Goal: Information Seeking & Learning: Check status

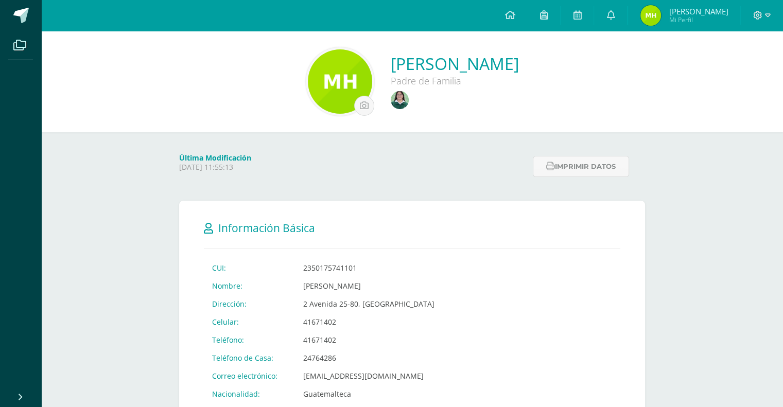
click at [391, 109] on img at bounding box center [400, 100] width 18 height 18
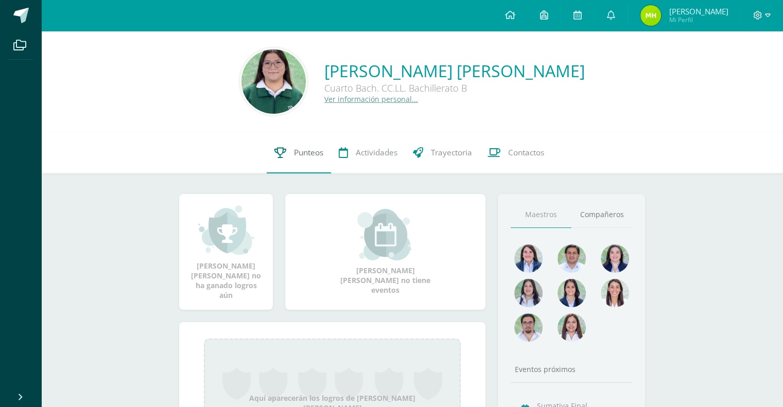
click at [312, 165] on link "Punteos" at bounding box center [299, 152] width 64 height 41
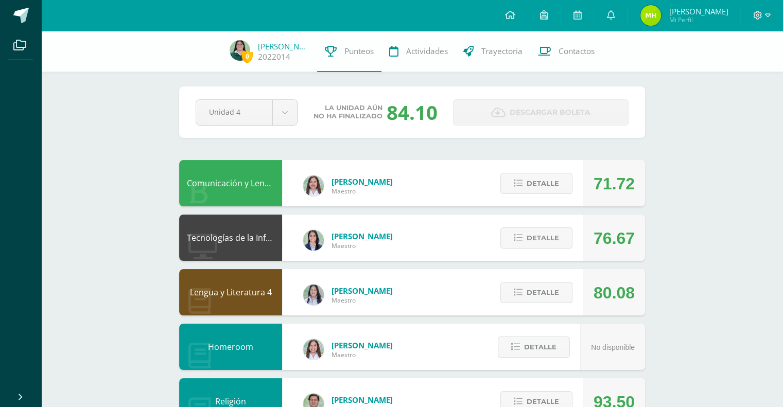
scroll to position [8, 0]
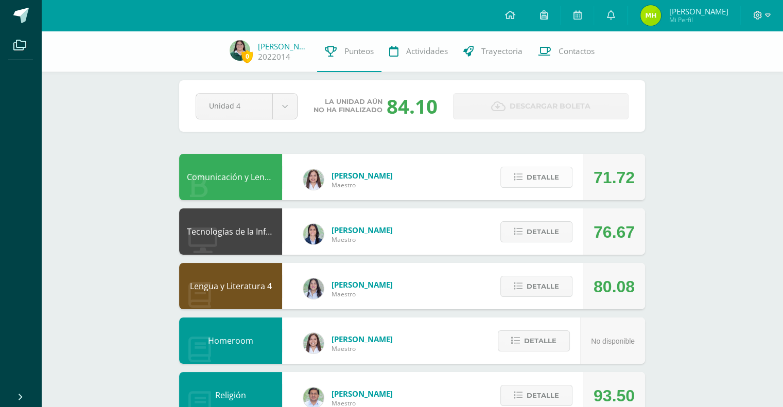
click at [542, 177] on span "Detalle" at bounding box center [543, 177] width 32 height 19
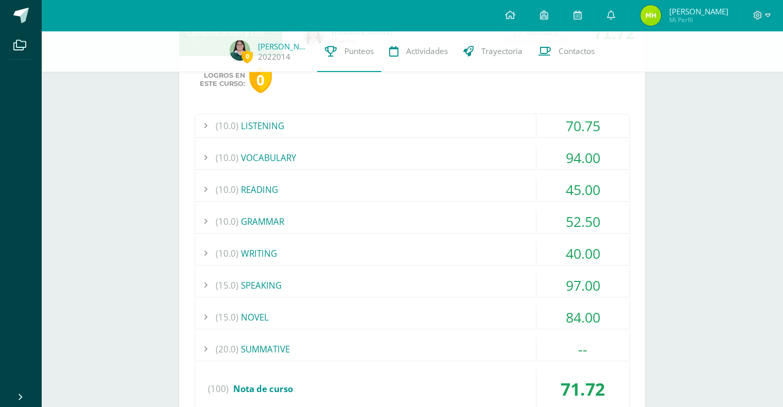
scroll to position [153, 0]
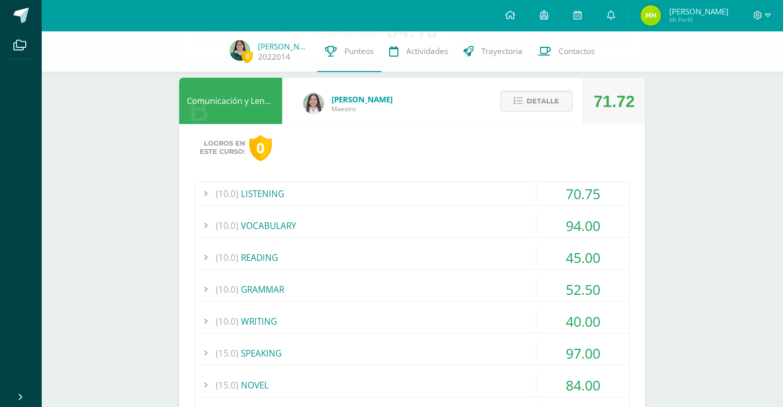
scroll to position [0, 0]
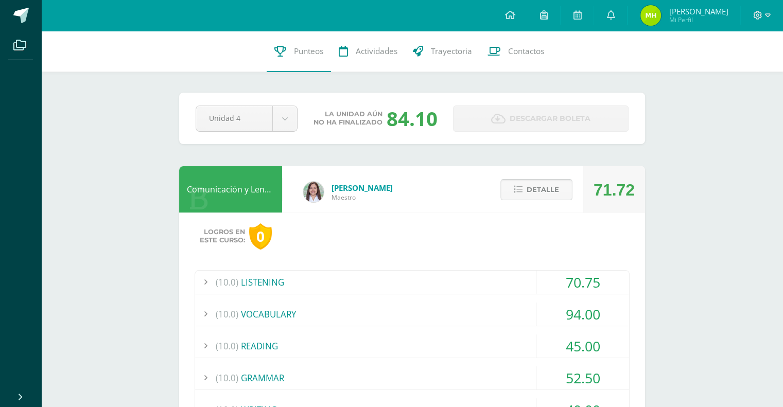
click at [536, 191] on span "Detalle" at bounding box center [543, 189] width 32 height 19
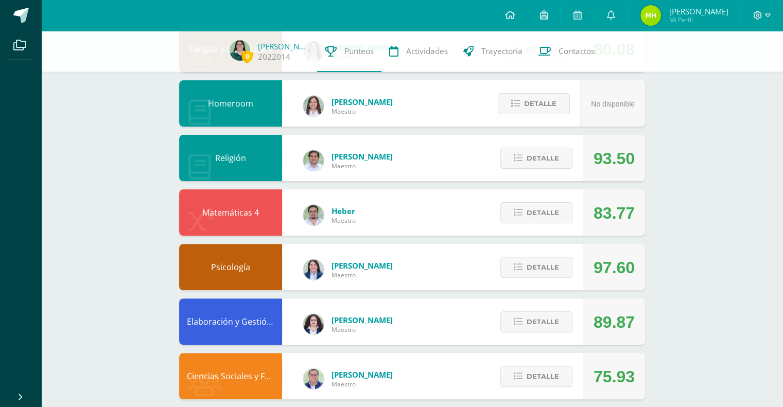
scroll to position [246, 0]
click at [548, 162] on span "Detalle" at bounding box center [543, 157] width 32 height 19
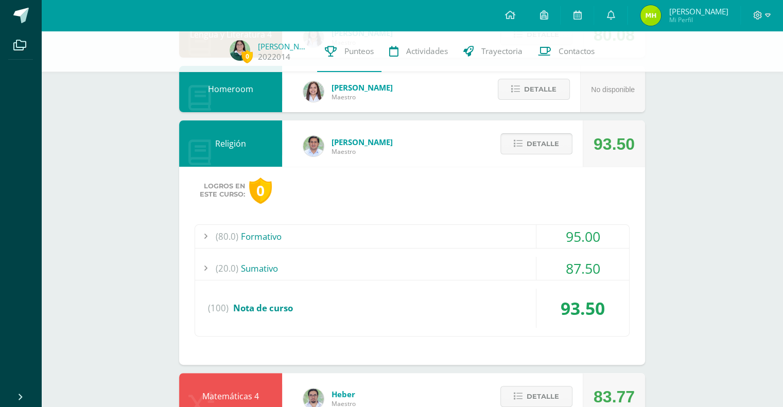
scroll to position [263, 0]
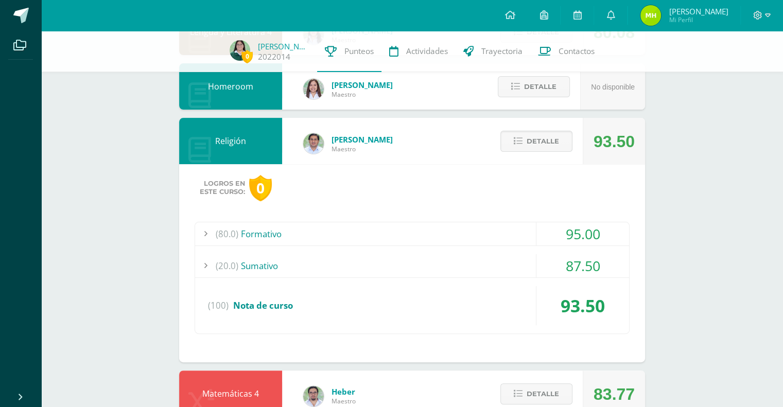
click at [600, 259] on div "87.50" at bounding box center [583, 265] width 93 height 23
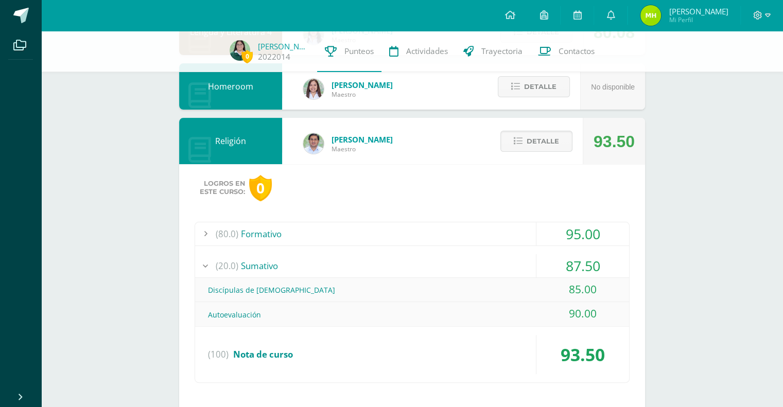
click at [597, 236] on div "95.00" at bounding box center [583, 233] width 93 height 23
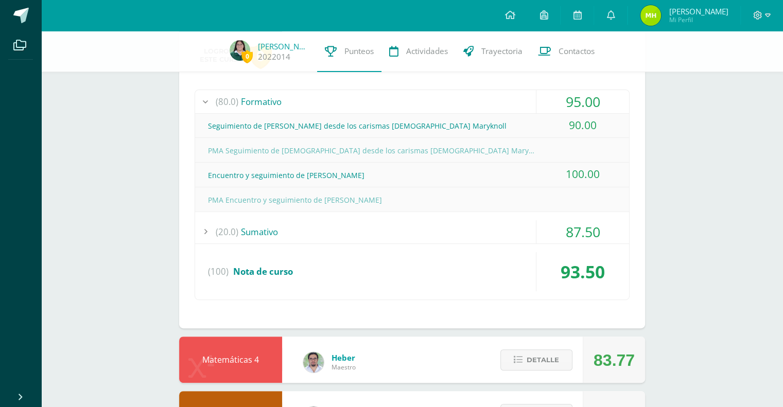
scroll to position [395, 0]
click at [585, 229] on div "87.50" at bounding box center [583, 231] width 93 height 23
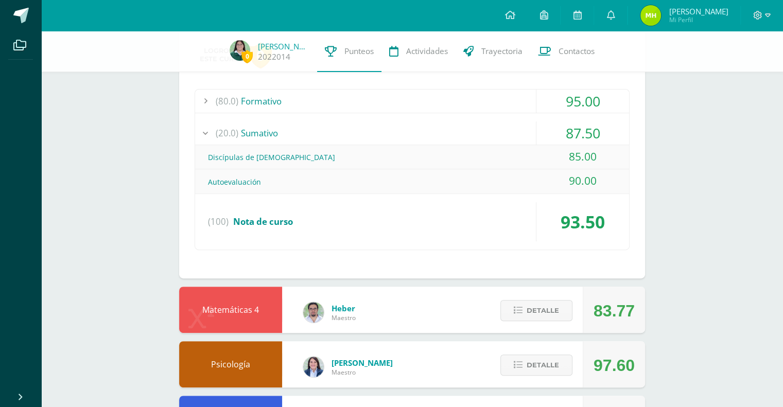
click at [600, 129] on div "87.50" at bounding box center [583, 133] width 93 height 23
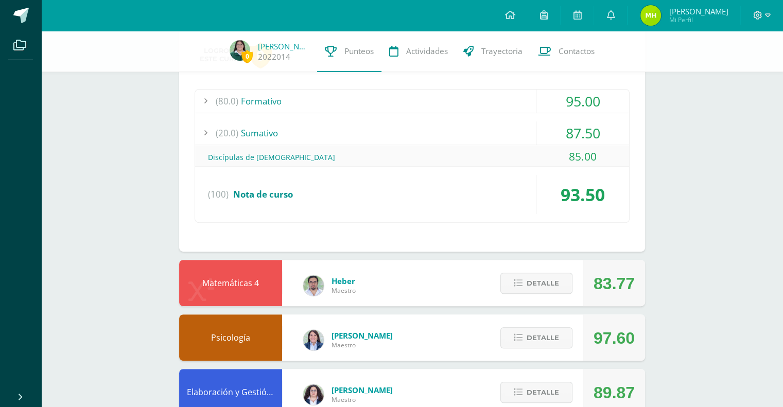
click at [610, 101] on div "95.00" at bounding box center [583, 101] width 93 height 23
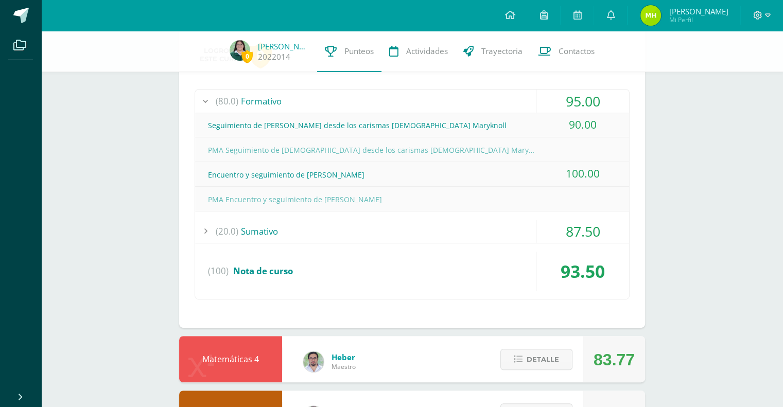
click at [595, 108] on div "95.00" at bounding box center [583, 101] width 93 height 23
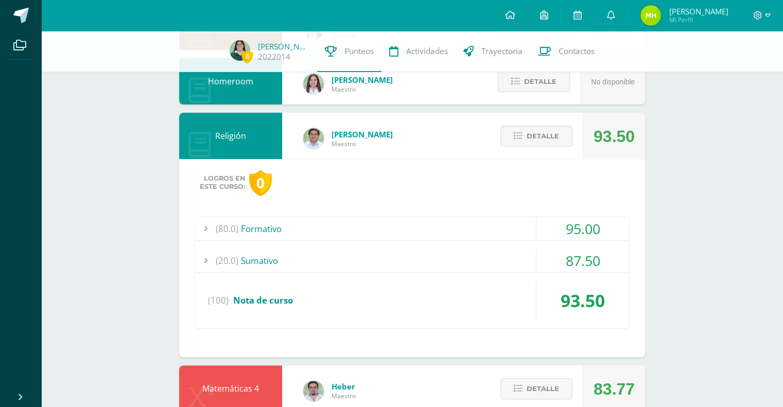
scroll to position [261, 0]
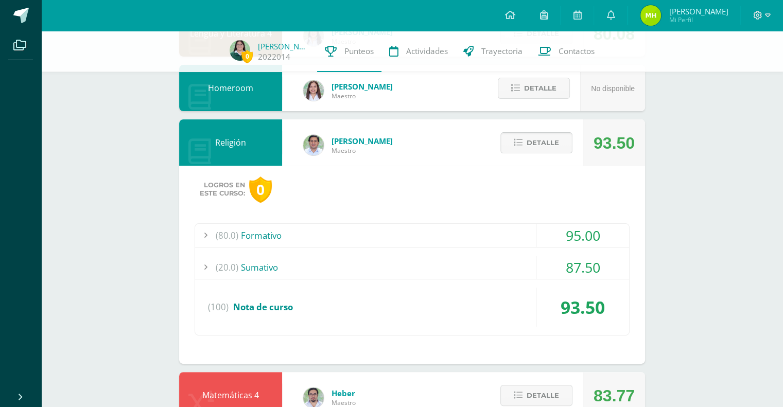
click at [545, 150] on span "Detalle" at bounding box center [543, 142] width 32 height 19
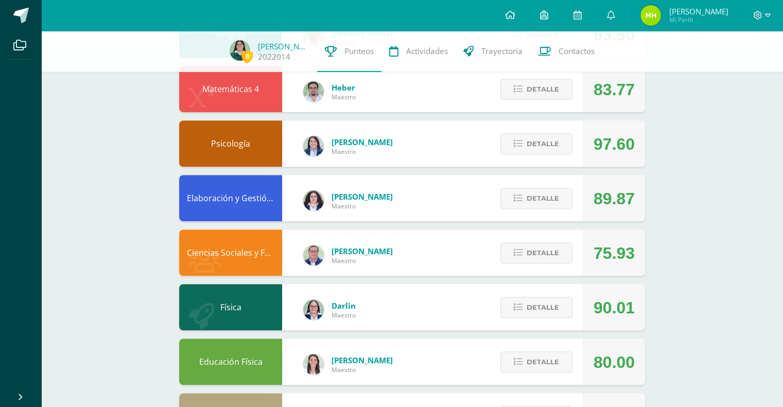
scroll to position [422, 0]
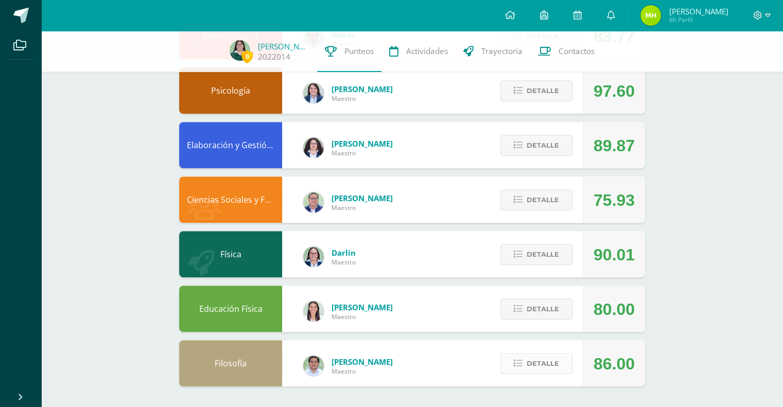
click at [559, 367] on button "Detalle" at bounding box center [537, 363] width 72 height 21
click at [634, 359] on div "86.00" at bounding box center [614, 364] width 41 height 46
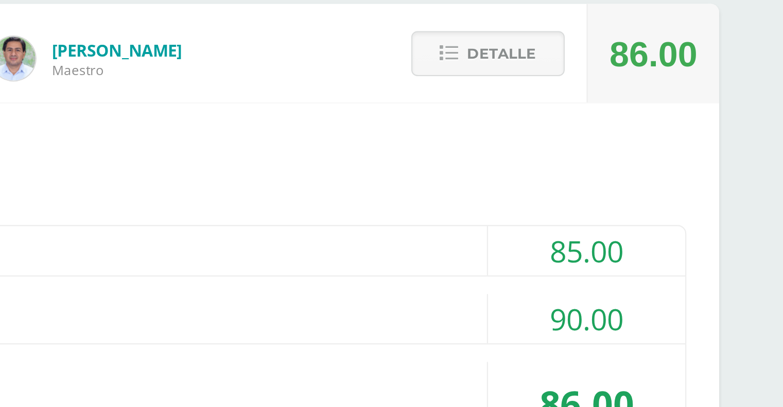
scroll to position [619, 0]
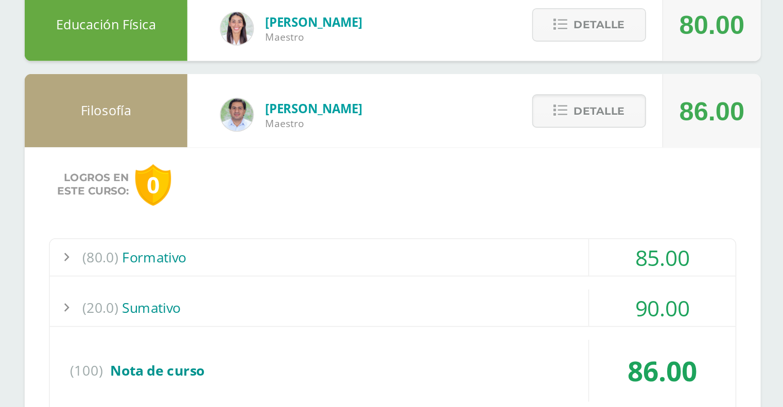
click at [593, 248] on div "85.00" at bounding box center [583, 259] width 93 height 23
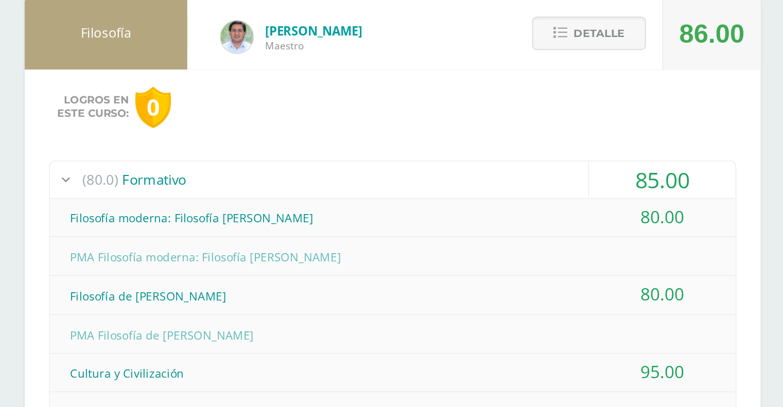
click at [612, 253] on div "85.00" at bounding box center [583, 259] width 93 height 23
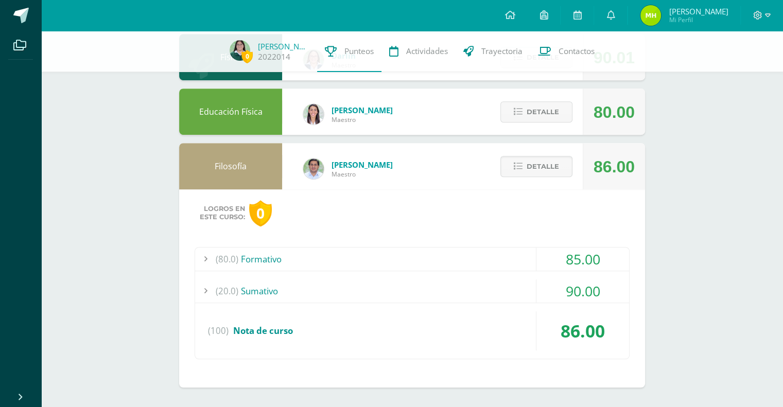
click at [583, 287] on div "90.00" at bounding box center [583, 291] width 93 height 23
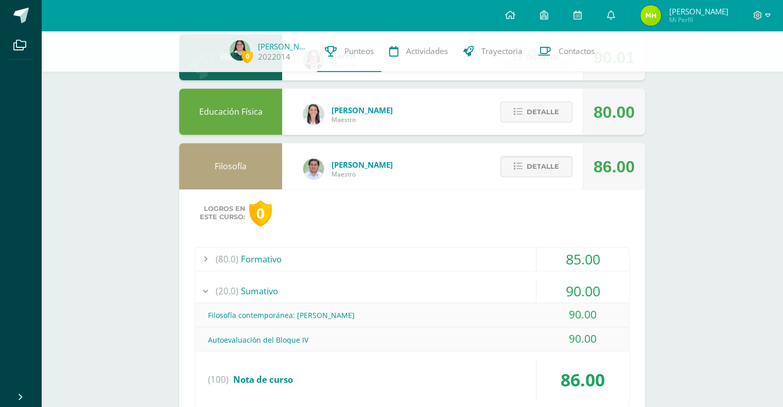
click at [583, 300] on div "90.00" at bounding box center [583, 291] width 93 height 23
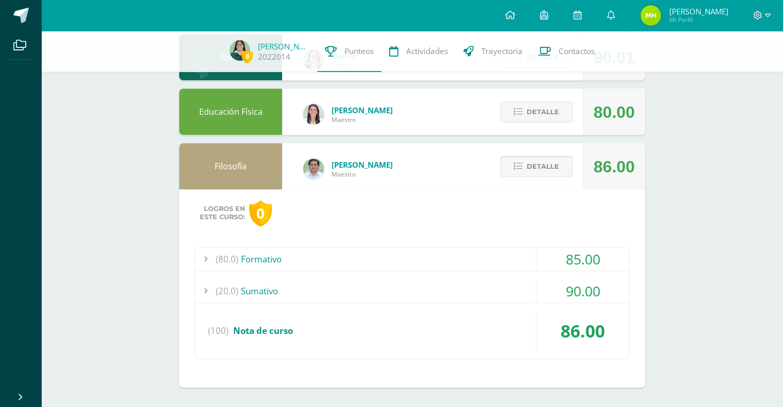
click at [538, 159] on span "Detalle" at bounding box center [543, 166] width 32 height 19
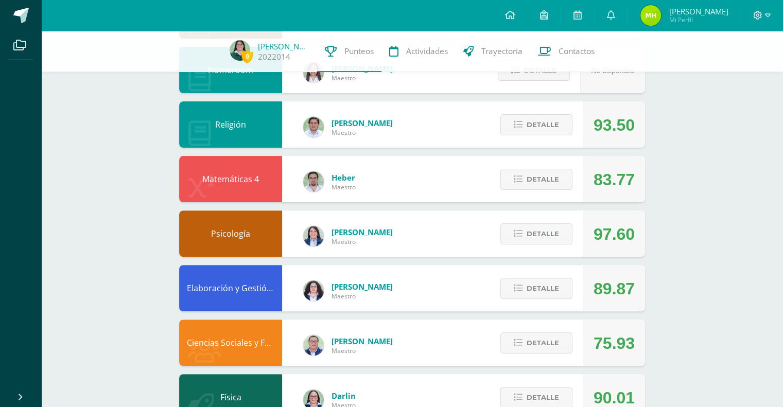
scroll to position [0, 0]
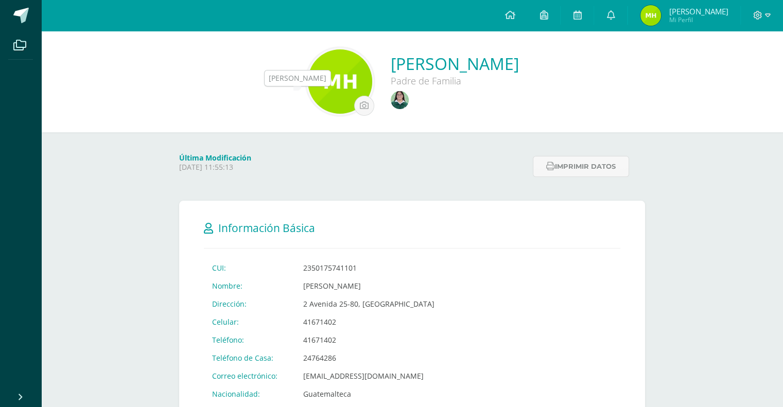
click at [391, 98] on img at bounding box center [400, 100] width 18 height 18
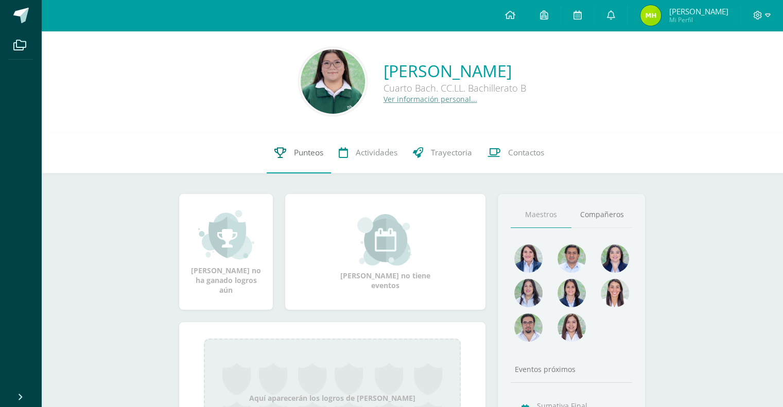
click at [294, 156] on span "Punteos" at bounding box center [308, 152] width 29 height 11
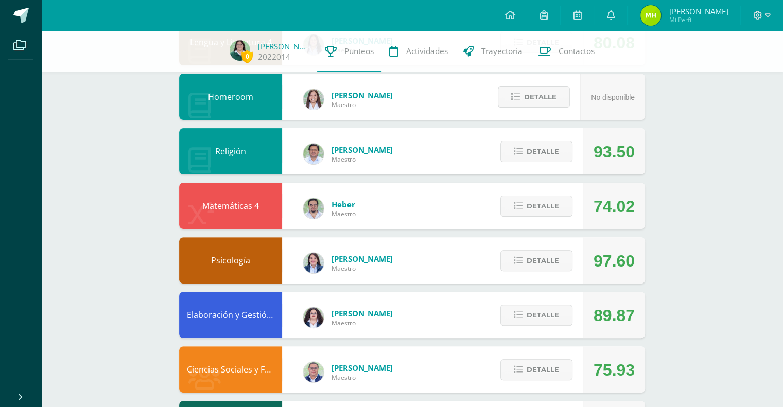
scroll to position [253, 0]
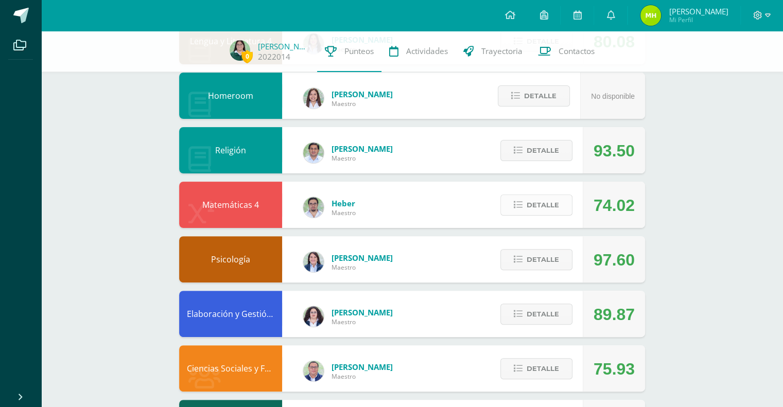
click at [542, 197] on span "Detalle" at bounding box center [543, 205] width 32 height 19
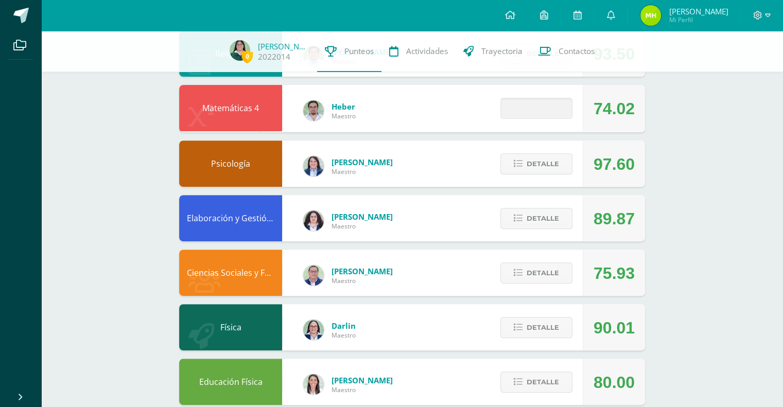
scroll to position [353, 0]
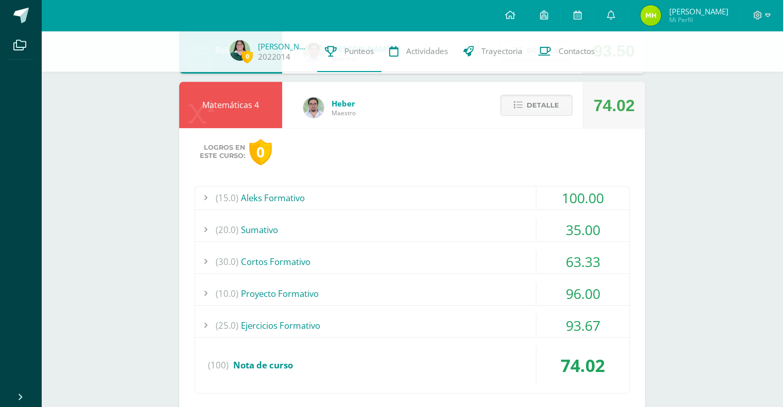
click at [532, 224] on div "(20.0) [GEOGRAPHIC_DATA]" at bounding box center [412, 229] width 434 height 23
